Goal: Task Accomplishment & Management: Manage account settings

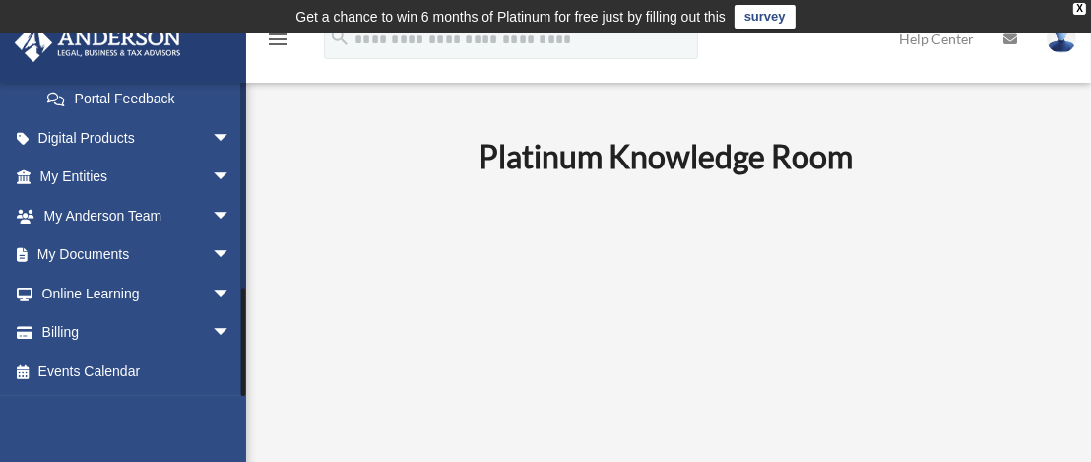
scroll to position [585, 0]
click at [212, 334] on span "arrow_drop_down" at bounding box center [231, 333] width 39 height 40
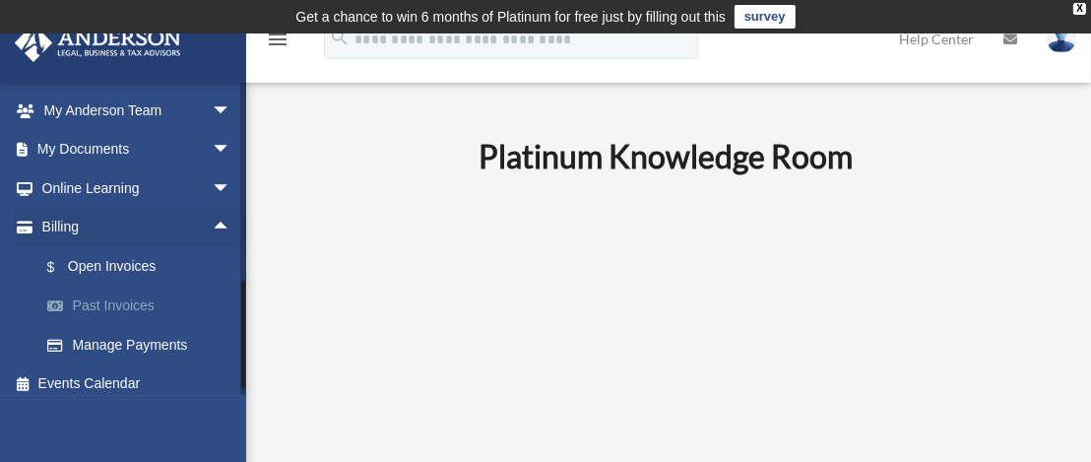
scroll to position [703, 0]
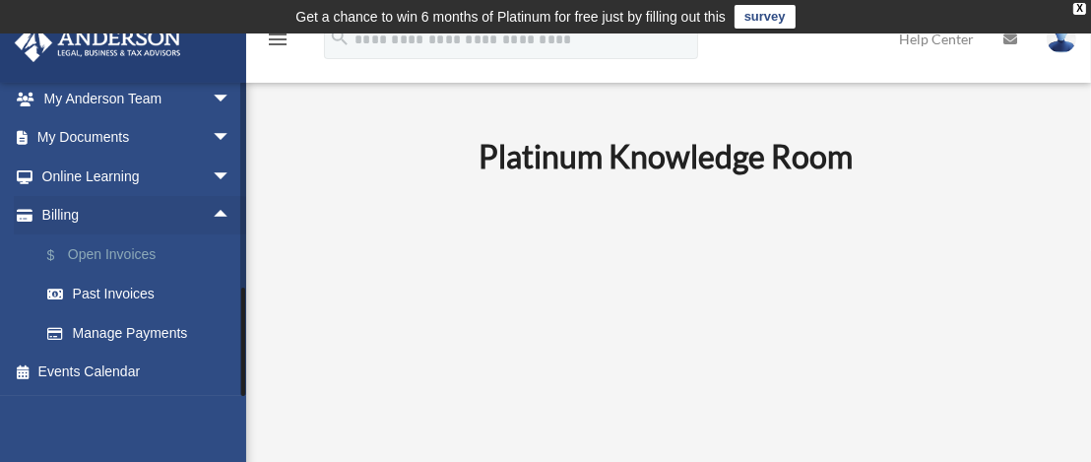
click at [96, 254] on link "$ Open Invoices" at bounding box center [144, 254] width 233 height 40
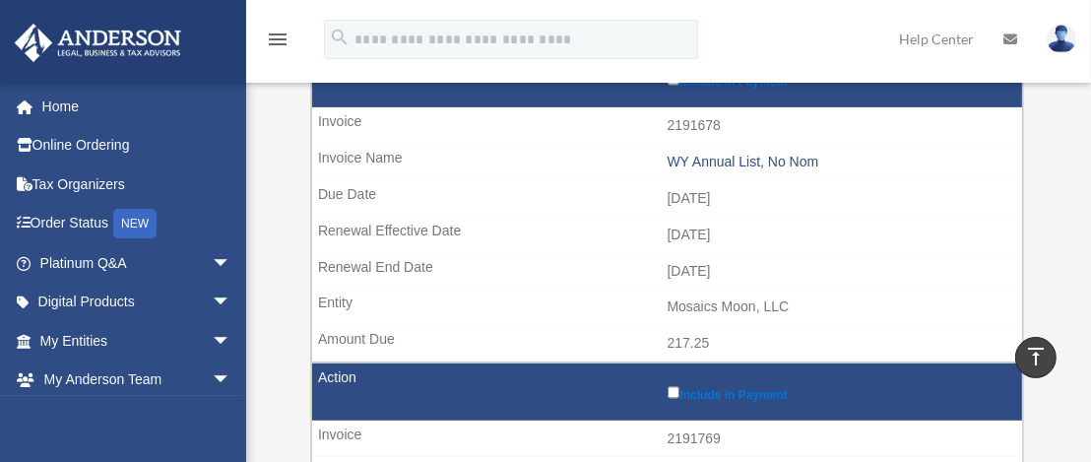
scroll to position [24, 0]
